Goal: Information Seeking & Learning: Find specific fact

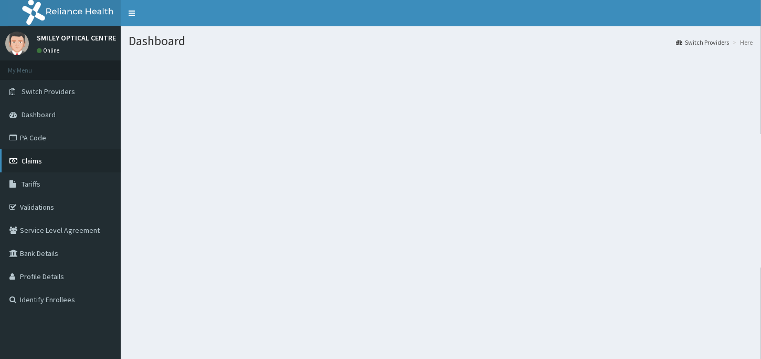
drag, startPoint x: 60, startPoint y: 180, endPoint x: 61, endPoint y: 171, distance: 8.9
click at [61, 180] on link "Tariffs" at bounding box center [60, 183] width 121 height 23
click at [62, 178] on link "Tariffs" at bounding box center [60, 183] width 121 height 23
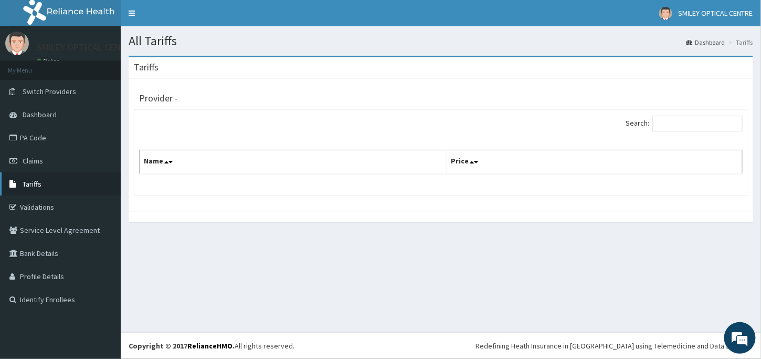
click at [52, 176] on link "Tariffs" at bounding box center [60, 183] width 121 height 23
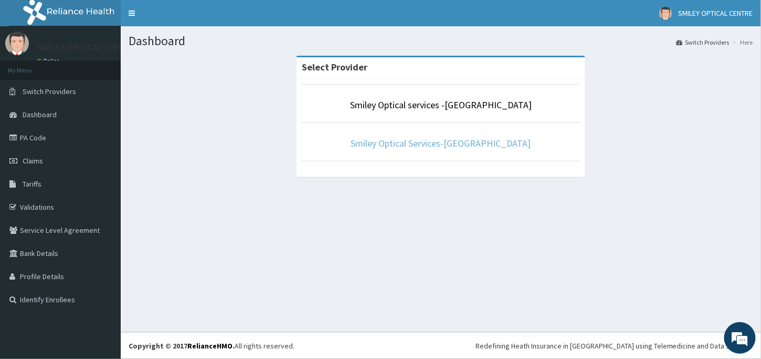
click at [479, 145] on link "Smiley Optical Services-[GEOGRAPHIC_DATA]" at bounding box center [441, 143] width 180 height 12
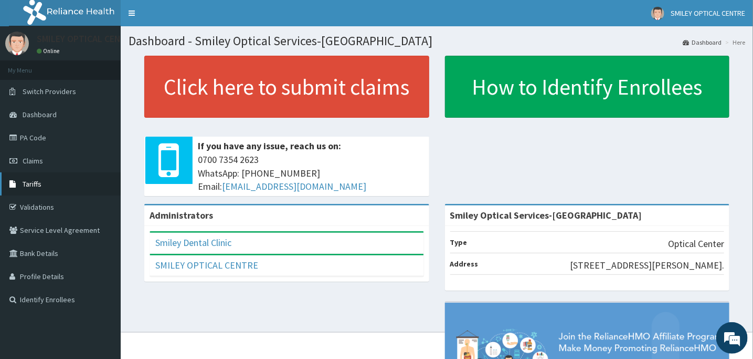
click at [52, 181] on link "Tariffs" at bounding box center [60, 183] width 121 height 23
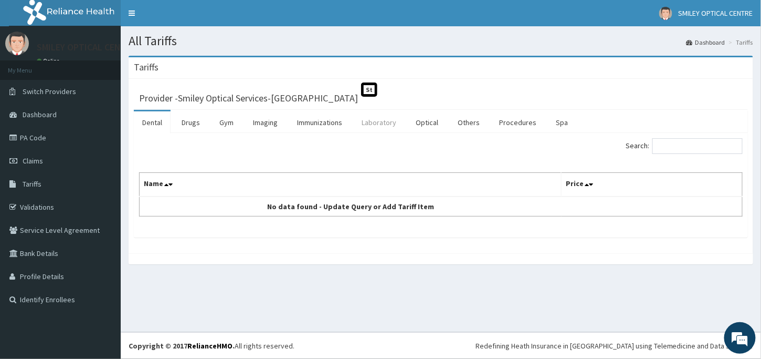
click at [400, 118] on link "Laboratory" at bounding box center [378, 122] width 51 height 22
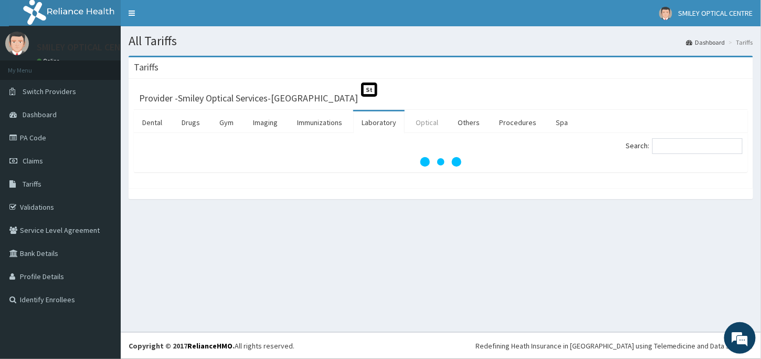
click at [415, 118] on link "Optical" at bounding box center [426, 122] width 39 height 22
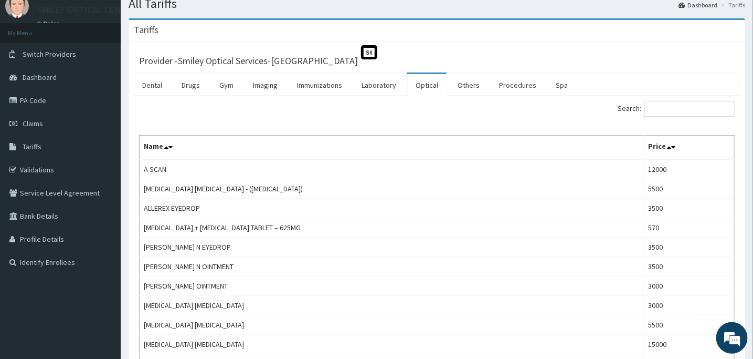
scroll to position [52, 0]
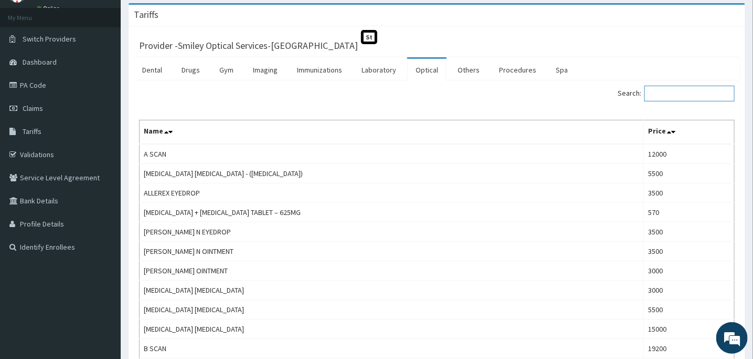
click at [684, 93] on input "Search:" at bounding box center [690, 94] width 90 height 16
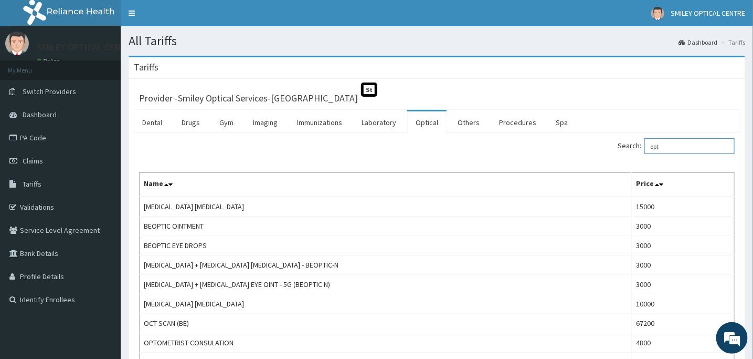
scroll to position [0, 0]
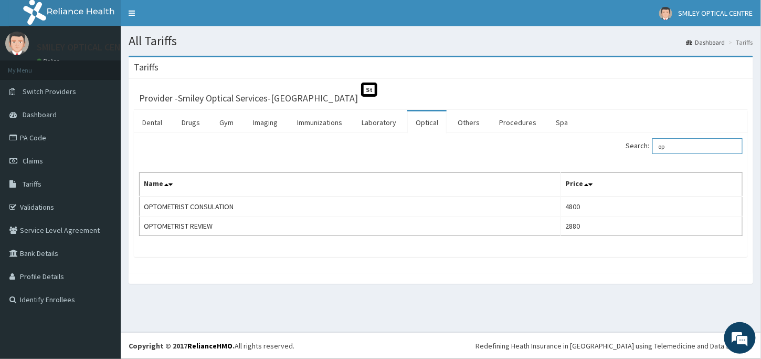
type input "o"
type input "T"
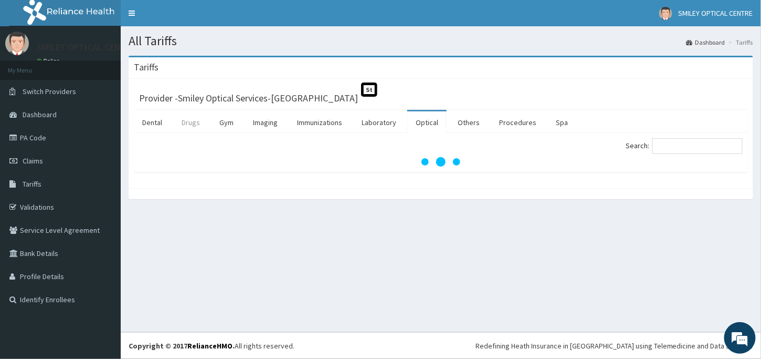
click at [195, 121] on link "Drugs" at bounding box center [190, 122] width 35 height 22
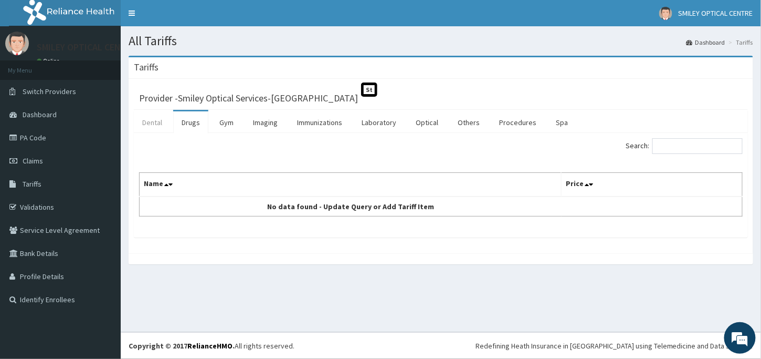
click at [161, 117] on link "Dental" at bounding box center [152, 122] width 37 height 22
click at [195, 125] on link "Drugs" at bounding box center [190, 122] width 35 height 22
click at [158, 127] on link "Dental" at bounding box center [152, 122] width 37 height 22
click at [206, 122] on link "Drugs" at bounding box center [190, 122] width 35 height 22
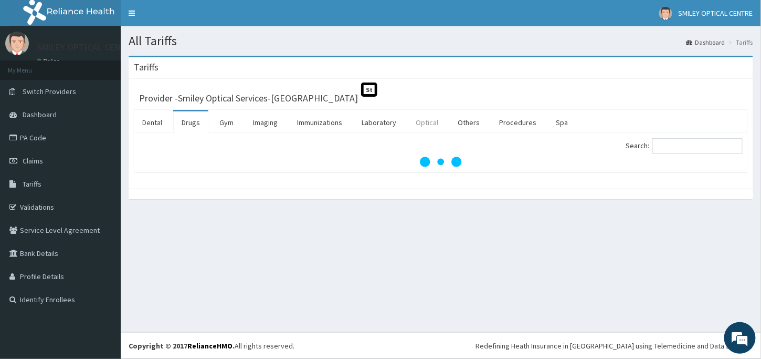
click at [430, 122] on link "Optical" at bounding box center [426, 122] width 39 height 22
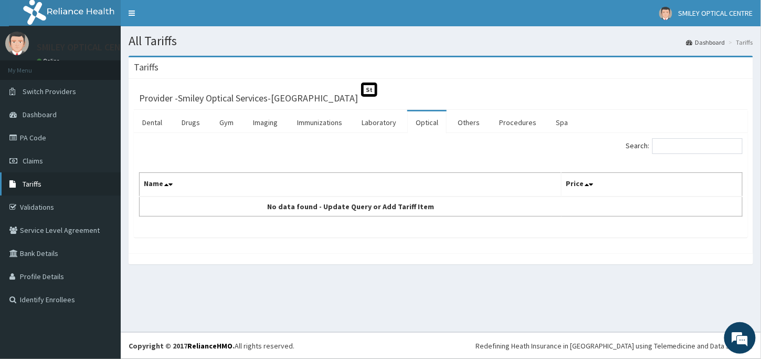
click at [16, 187] on icon at bounding box center [14, 183] width 10 height 7
click at [131, 12] on link "Toggle navigation" at bounding box center [132, 13] width 22 height 26
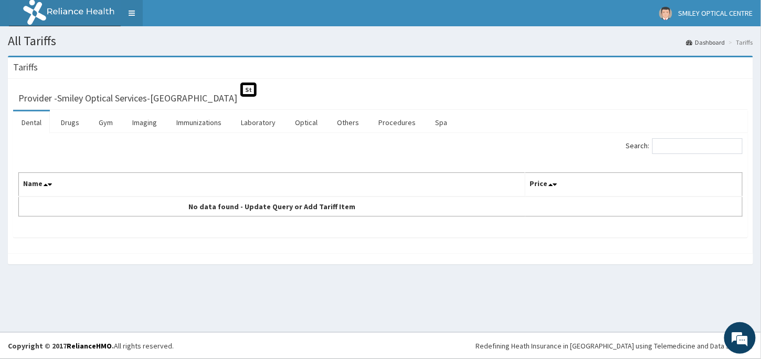
click at [131, 12] on link "Toggle navigation" at bounding box center [132, 13] width 22 height 26
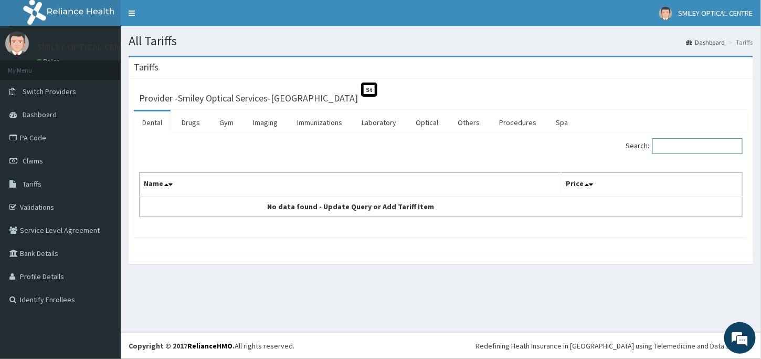
click at [679, 141] on input "Search:" at bounding box center [697, 146] width 90 height 16
click at [201, 125] on link "Drugs" at bounding box center [190, 122] width 35 height 22
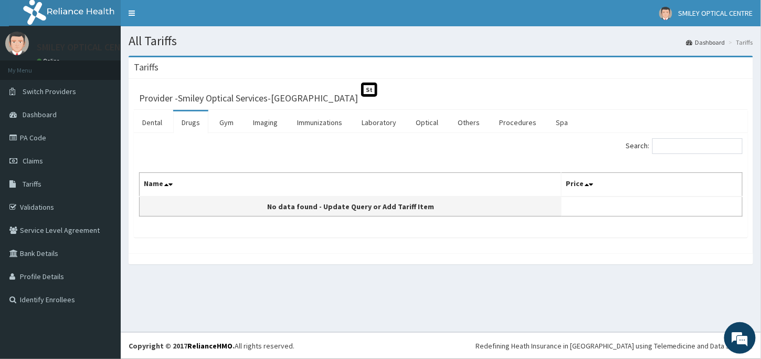
click at [392, 208] on td "No data found - Update Query or Add Tariff Item" at bounding box center [351, 206] width 422 height 20
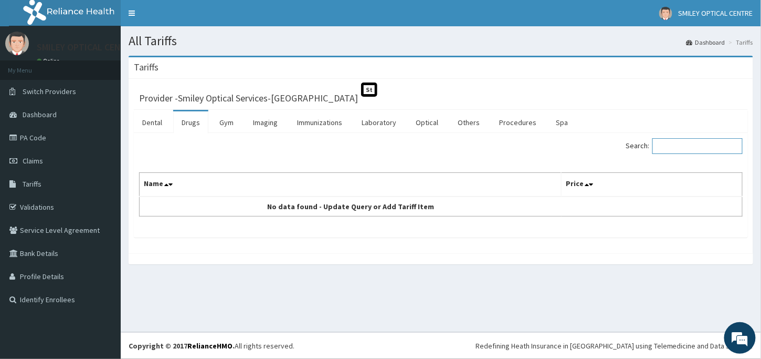
click at [691, 138] on input "Search:" at bounding box center [697, 146] width 90 height 16
click at [17, 140] on icon at bounding box center [14, 137] width 10 height 7
